Goal: Information Seeking & Learning: Check status

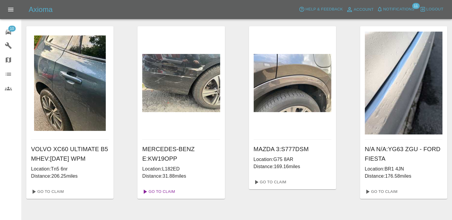
click at [165, 191] on link "Go To Claim" at bounding box center [158, 192] width 37 height 10
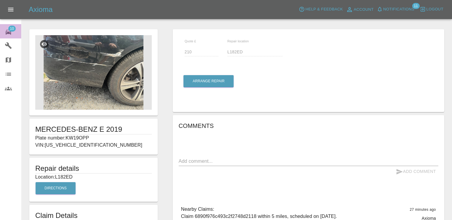
click at [11, 27] on span "10" at bounding box center [11, 29] width 7 height 6
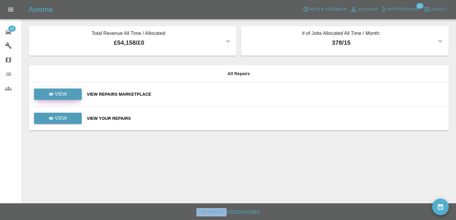
click at [55, 92] on p "View" at bounding box center [61, 94] width 13 height 7
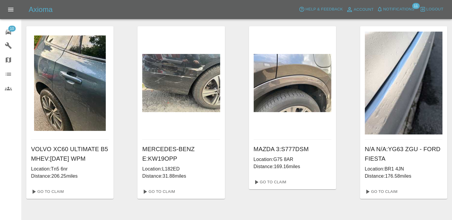
click at [8, 26] on link "10 Repair home" at bounding box center [10, 31] width 21 height 14
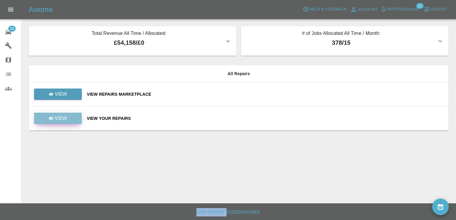
click at [70, 119] on link "View" at bounding box center [58, 118] width 48 height 11
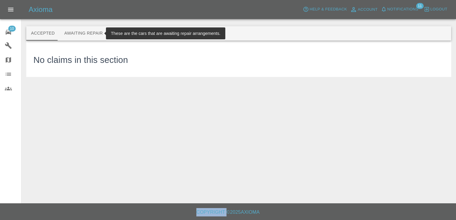
click at [87, 34] on button "Awaiting Repair" at bounding box center [83, 33] width 48 height 14
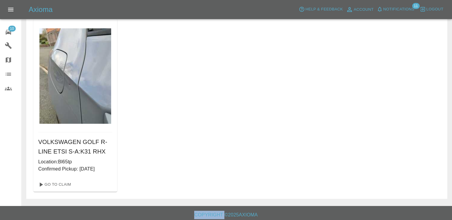
scroll to position [226, 0]
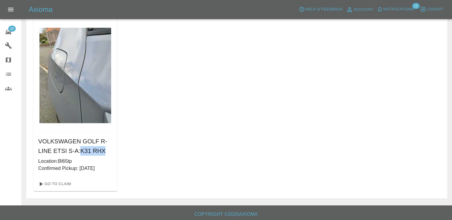
drag, startPoint x: 103, startPoint y: 152, endPoint x: 79, endPoint y: 150, distance: 23.9
click at [79, 150] on h6 "VOLKSWAGEN GOLF R-LINE ETSI S-A : K31 RHX" at bounding box center [75, 146] width 74 height 19
copy h6 "K31 RHX"
click at [60, 187] on link "Go To Claim" at bounding box center [54, 185] width 37 height 10
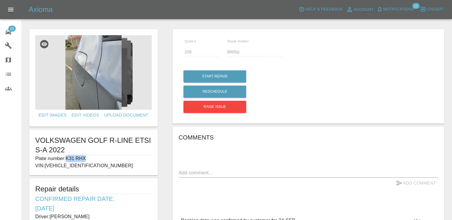
drag, startPoint x: 89, startPoint y: 157, endPoint x: 66, endPoint y: 159, distance: 23.2
click at [66, 159] on p "Plate number: K31 RHX" at bounding box center [93, 158] width 116 height 7
copy p "K31 RHX"
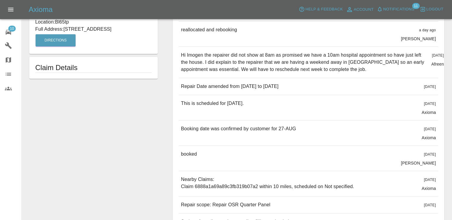
scroll to position [221, 0]
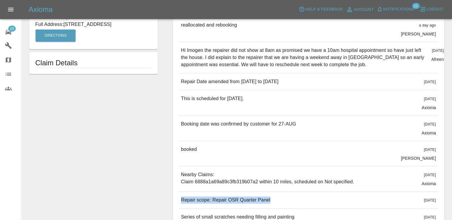
drag, startPoint x: 269, startPoint y: 199, endPoint x: 182, endPoint y: 200, distance: 86.9
click at [182, 200] on div "Repair scope: Repair OSR Quarter Panel [DATE]" at bounding box center [309, 200] width 260 height 17
copy p "Repair scope: Repair OSR Quarter Panel"
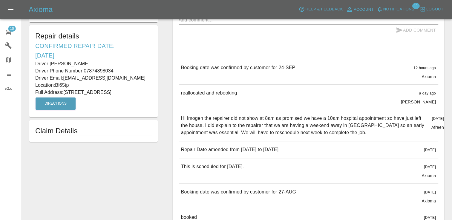
scroll to position [101, 0]
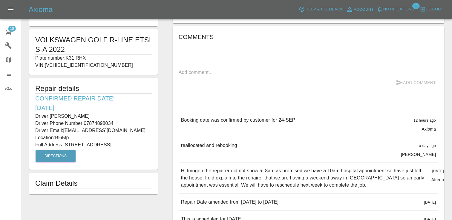
drag, startPoint x: 60, startPoint y: 153, endPoint x: 37, endPoint y: 91, distance: 65.6
click at [37, 91] on div "Repair details Confirmed Repair Date: [DATE] Driver: [PERSON_NAME] Driver Phone…" at bounding box center [93, 124] width 128 height 92
copy div "Repair details Confirmed Repair Date: [DATE] Driver: [PERSON_NAME] Driver Phone…"
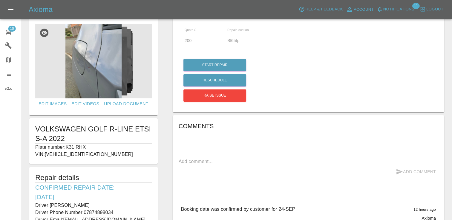
scroll to position [0, 0]
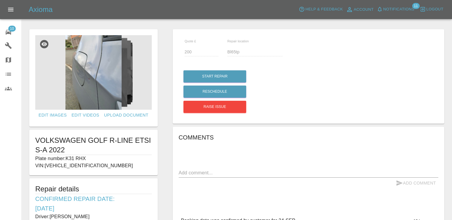
click at [9, 28] on span "10" at bounding box center [11, 29] width 7 height 6
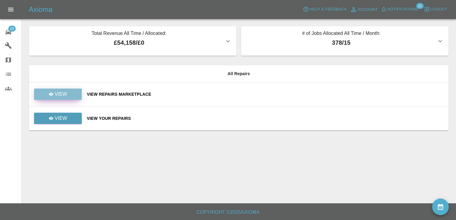
click at [67, 96] on link "View" at bounding box center [58, 94] width 48 height 11
